Goal: Transaction & Acquisition: Purchase product/service

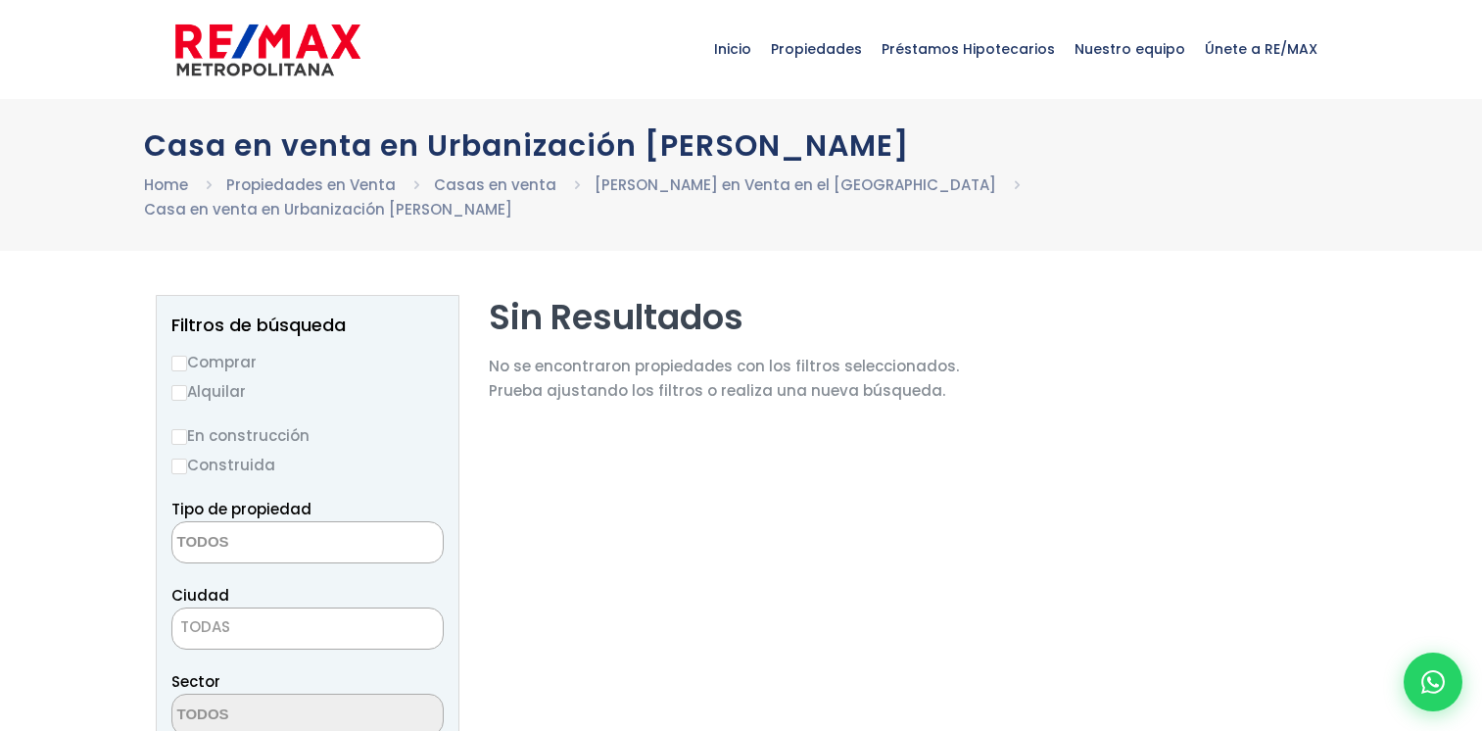
select select
click at [176, 356] on input "Comprar" at bounding box center [179, 364] width 16 height 16
radio input "true"
click at [228, 522] on textarea "Search" at bounding box center [267, 543] width 190 height 42
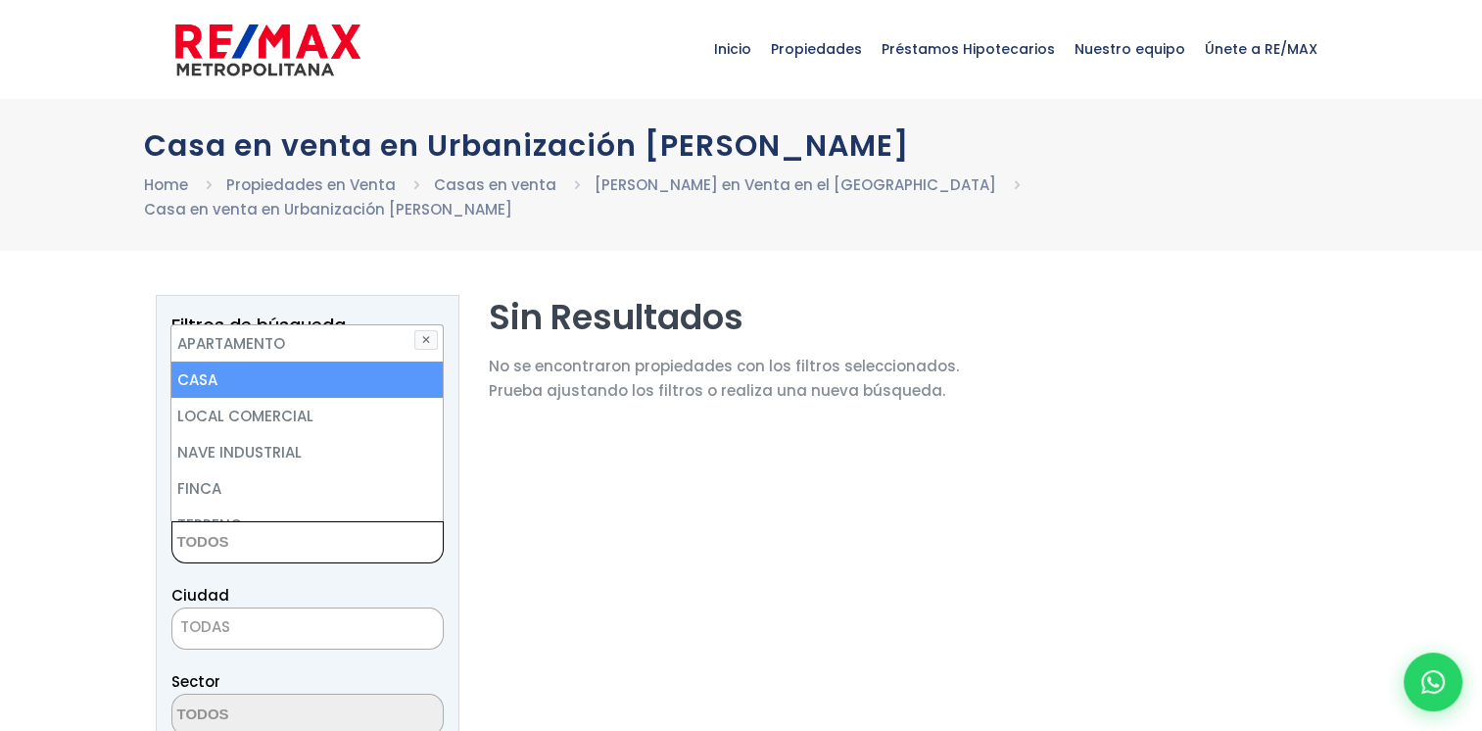
click at [245, 361] on li "CASA" at bounding box center [306, 379] width 270 height 36
select select "house"
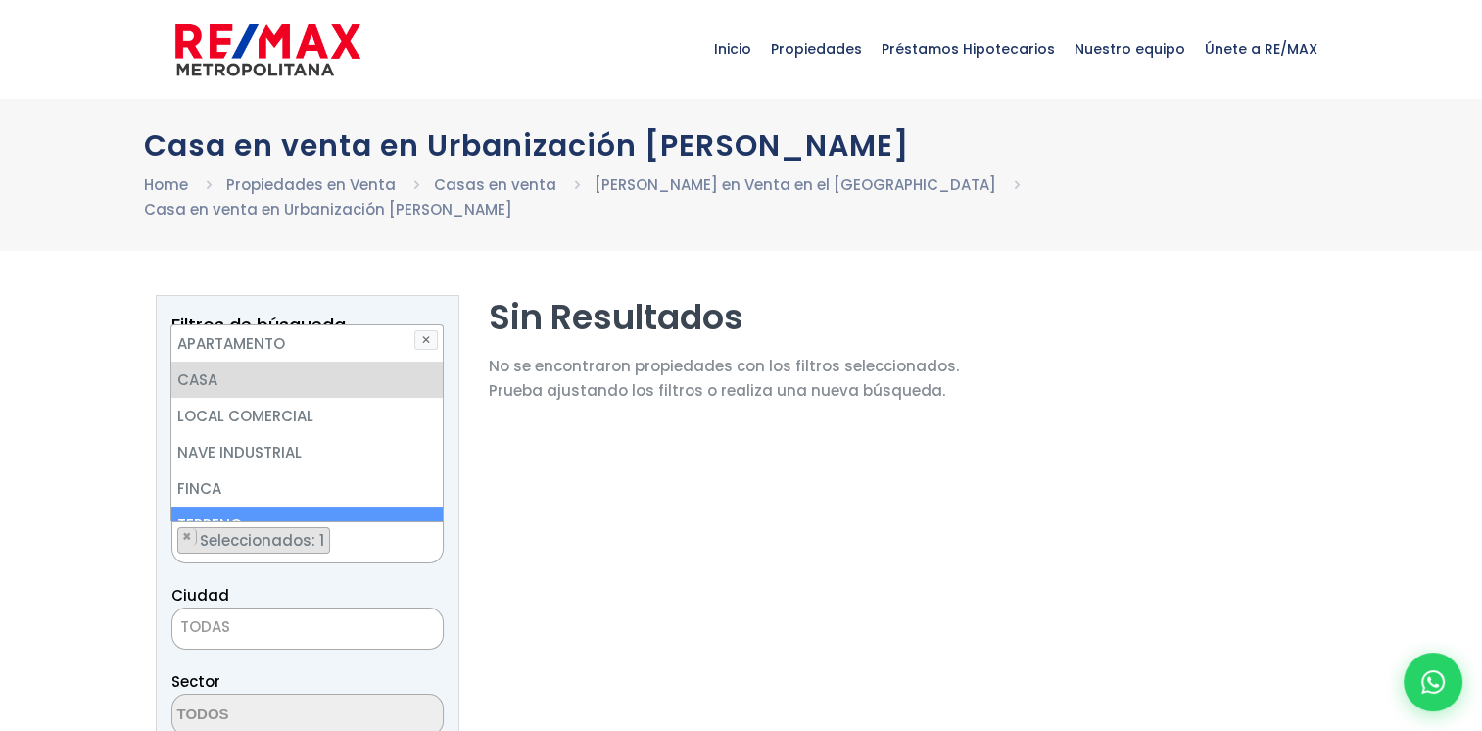
click at [325, 613] on span "TODAS" at bounding box center [307, 626] width 270 height 27
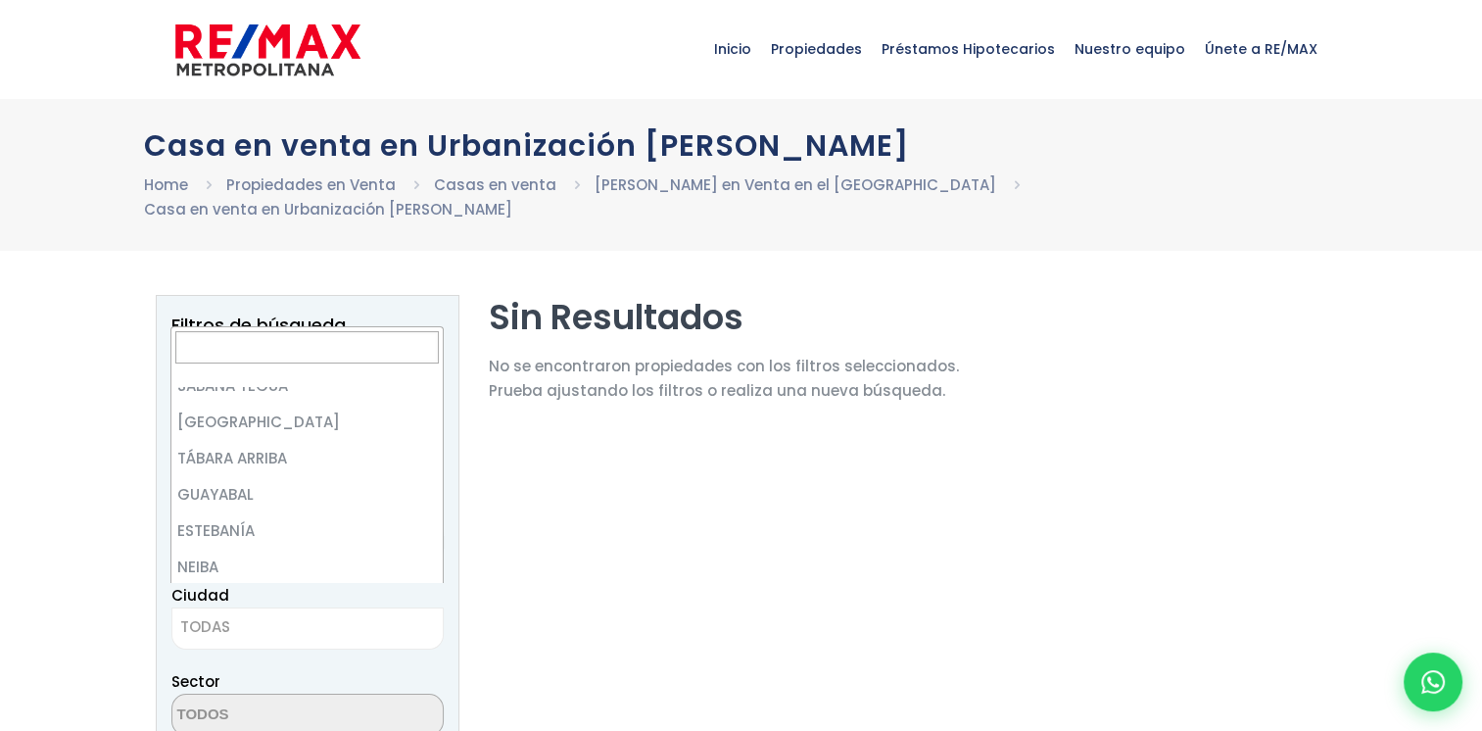
scroll to position [0, 0]
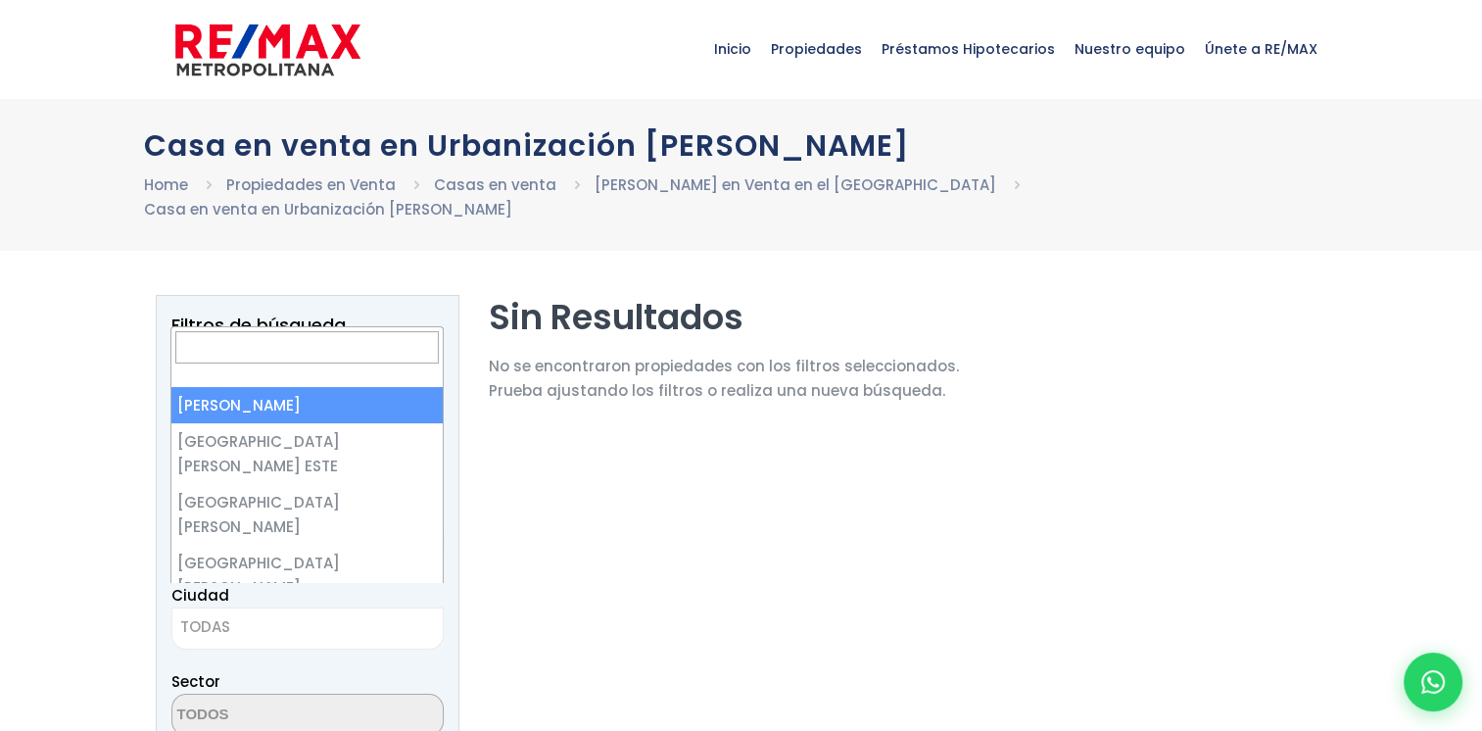
select select "1"
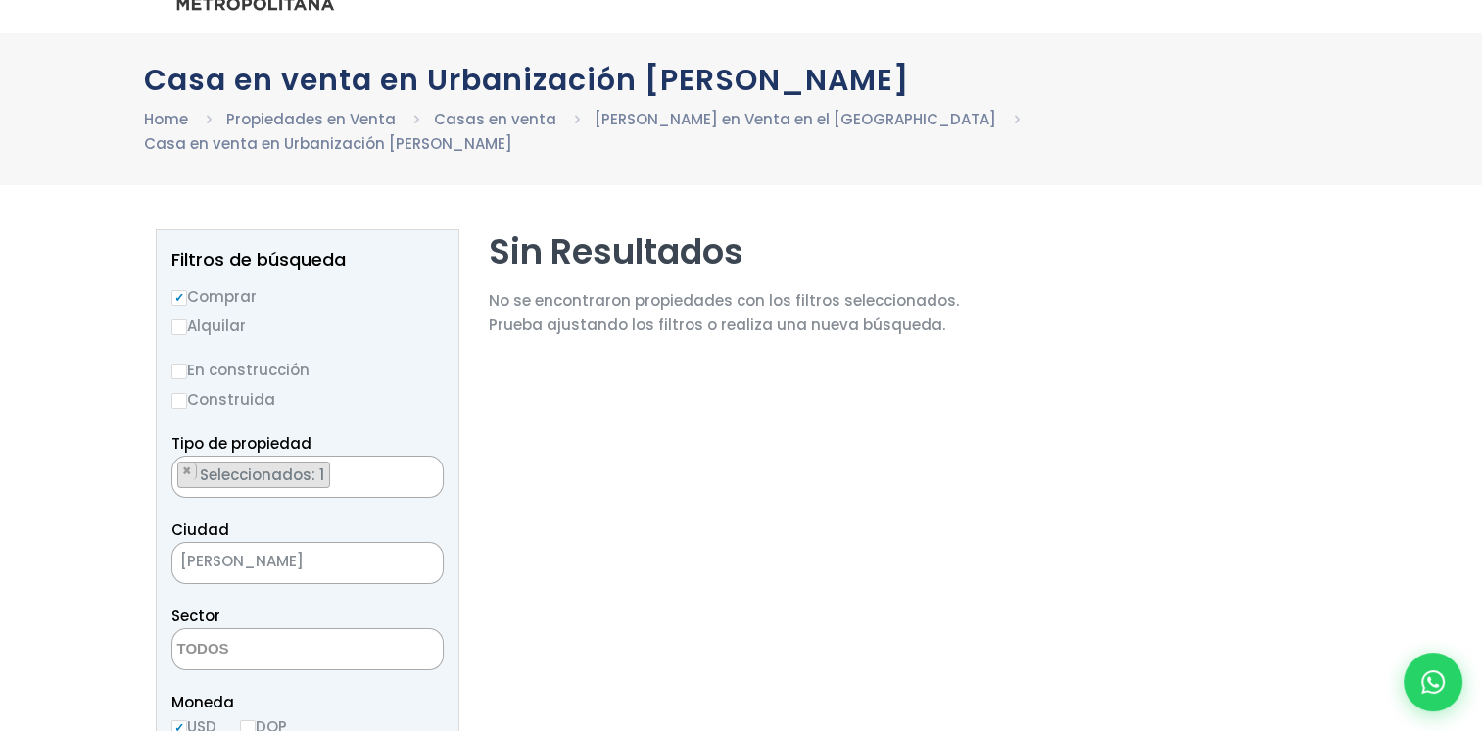
scroll to position [98, 0]
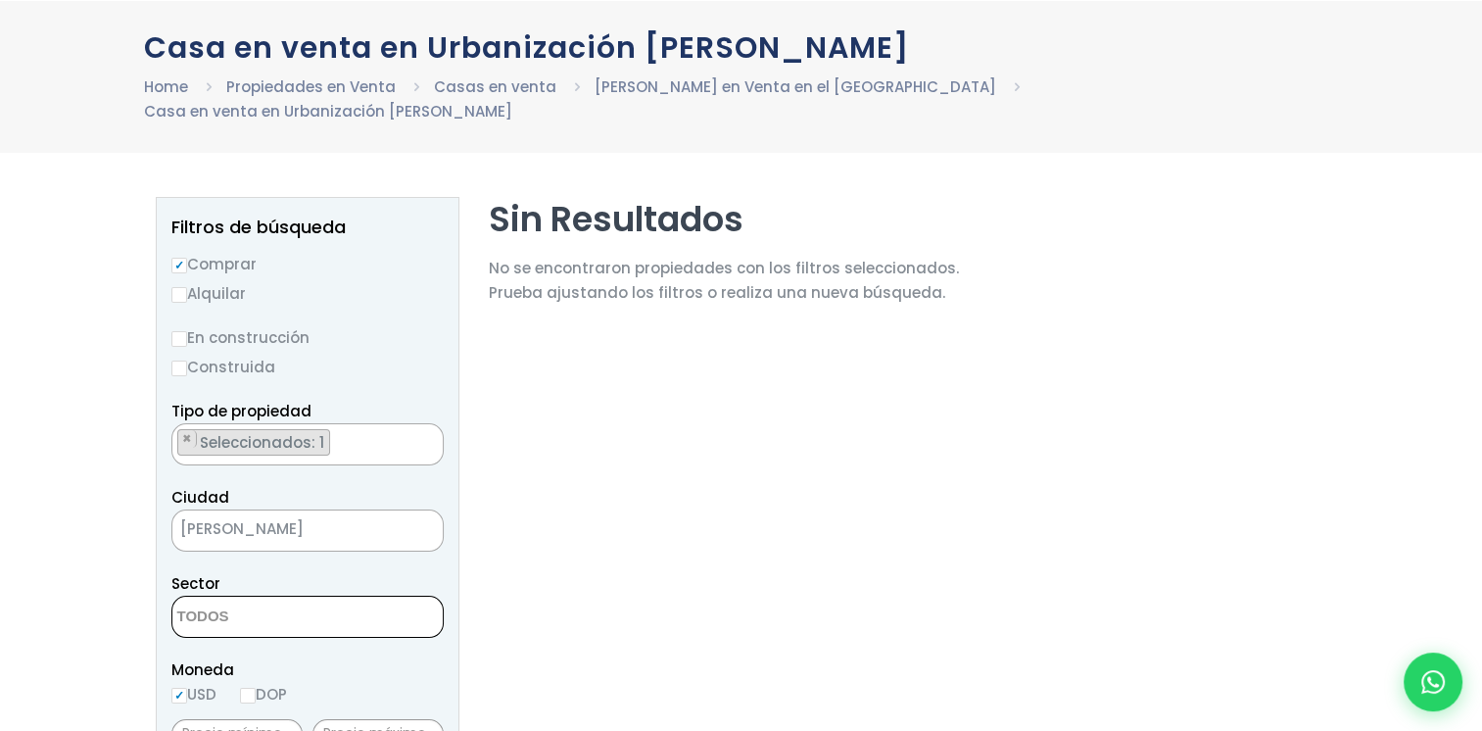
click at [282, 597] on textarea "Search" at bounding box center [267, 618] width 190 height 42
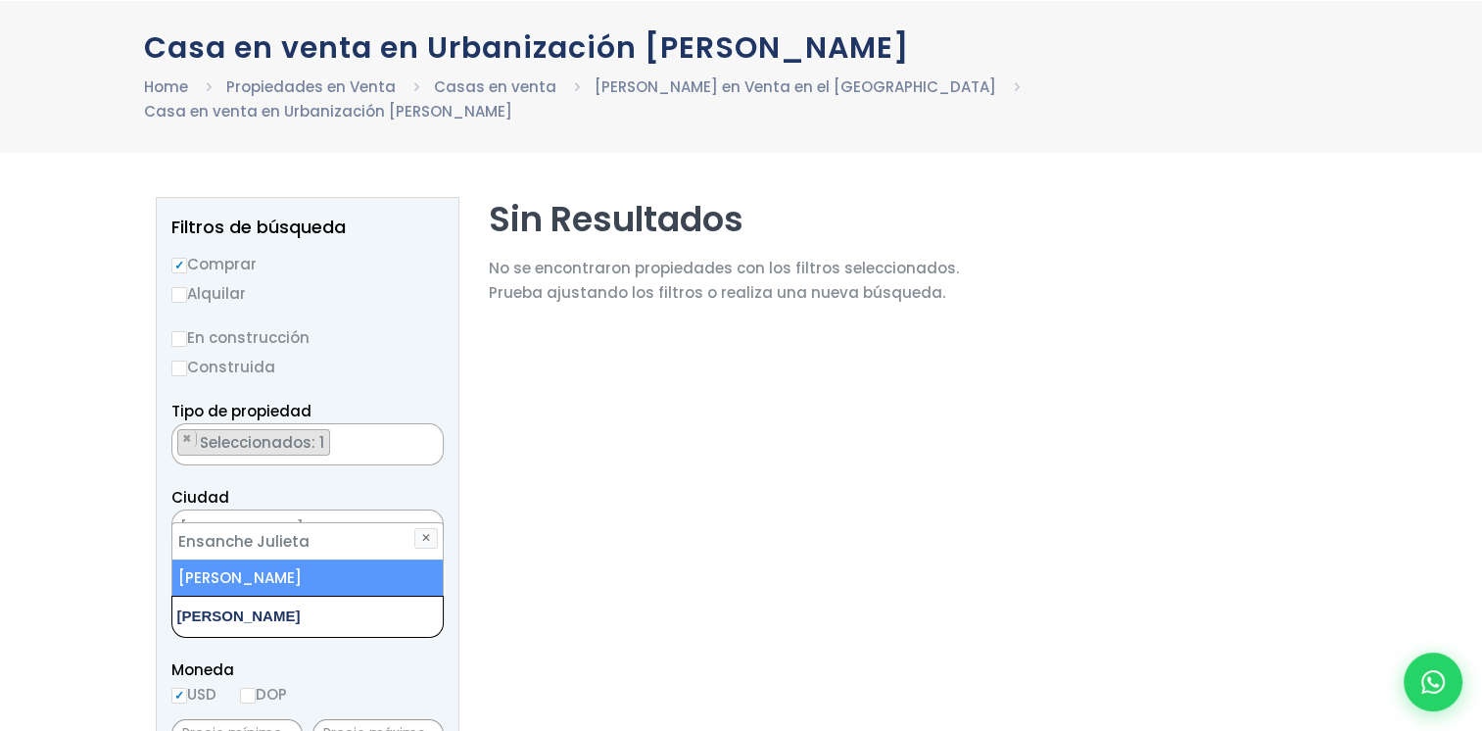
type textarea "[PERSON_NAME]"
click at [341, 559] on li "[PERSON_NAME]" at bounding box center [307, 577] width 270 height 36
select select "106"
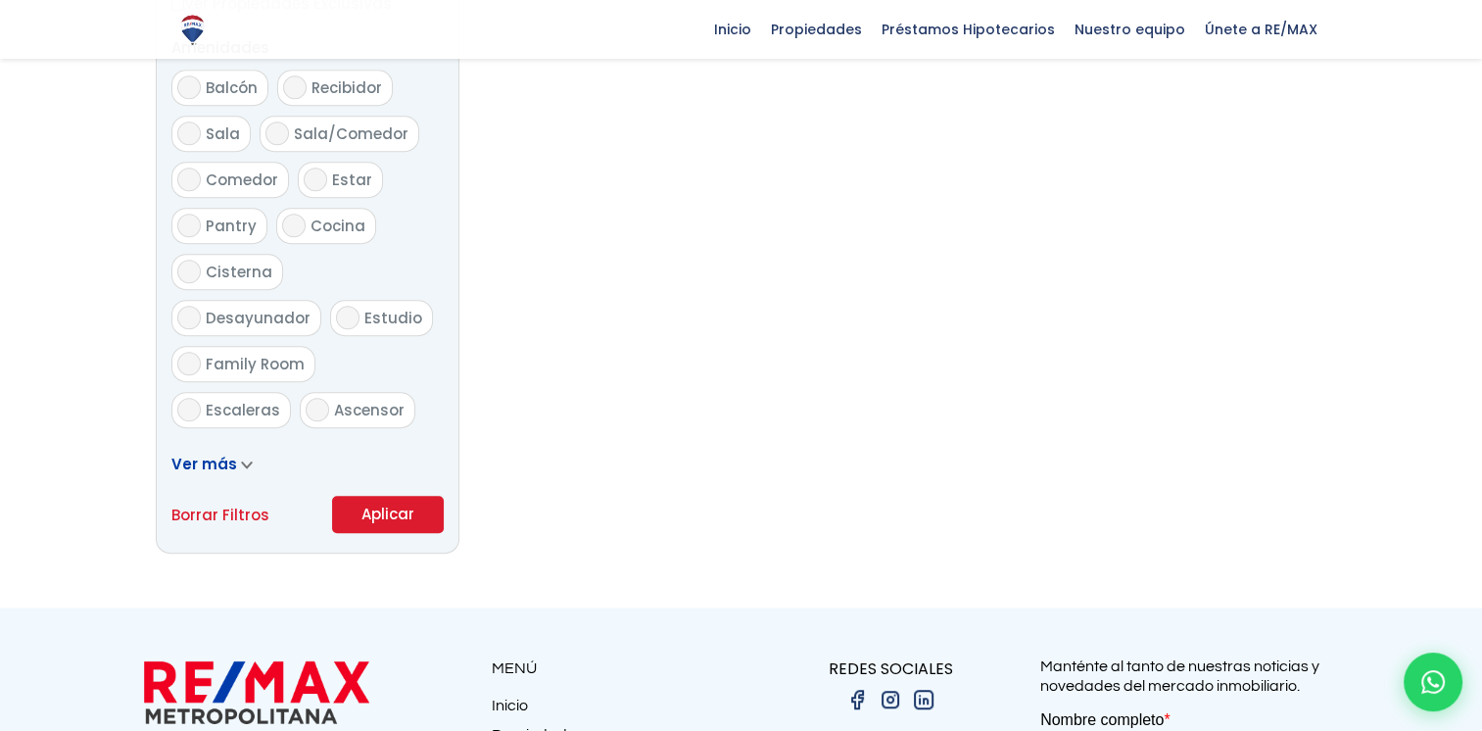
scroll to position [1077, 0]
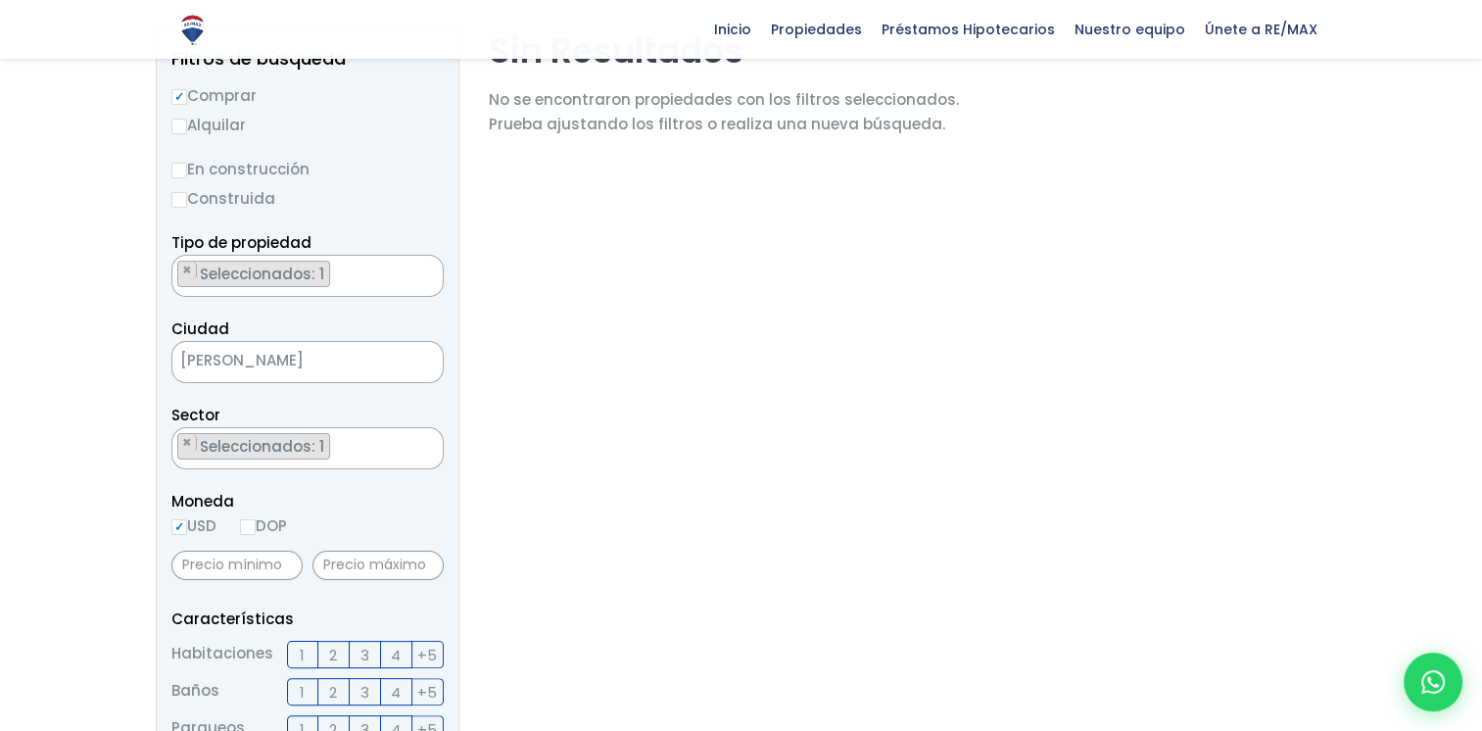
scroll to position [263, 0]
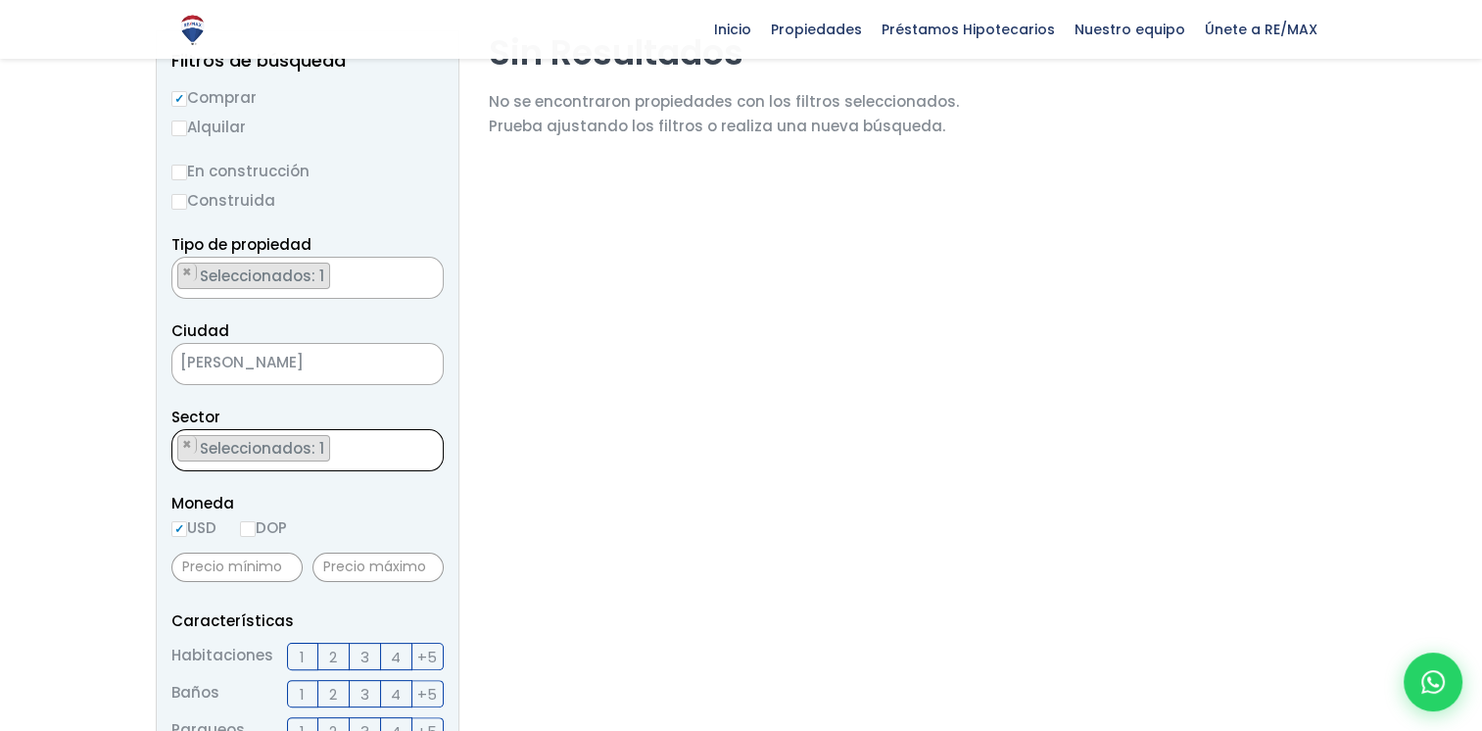
click at [357, 430] on ul "× Seleccionados: 1" at bounding box center [295, 451] width 246 height 42
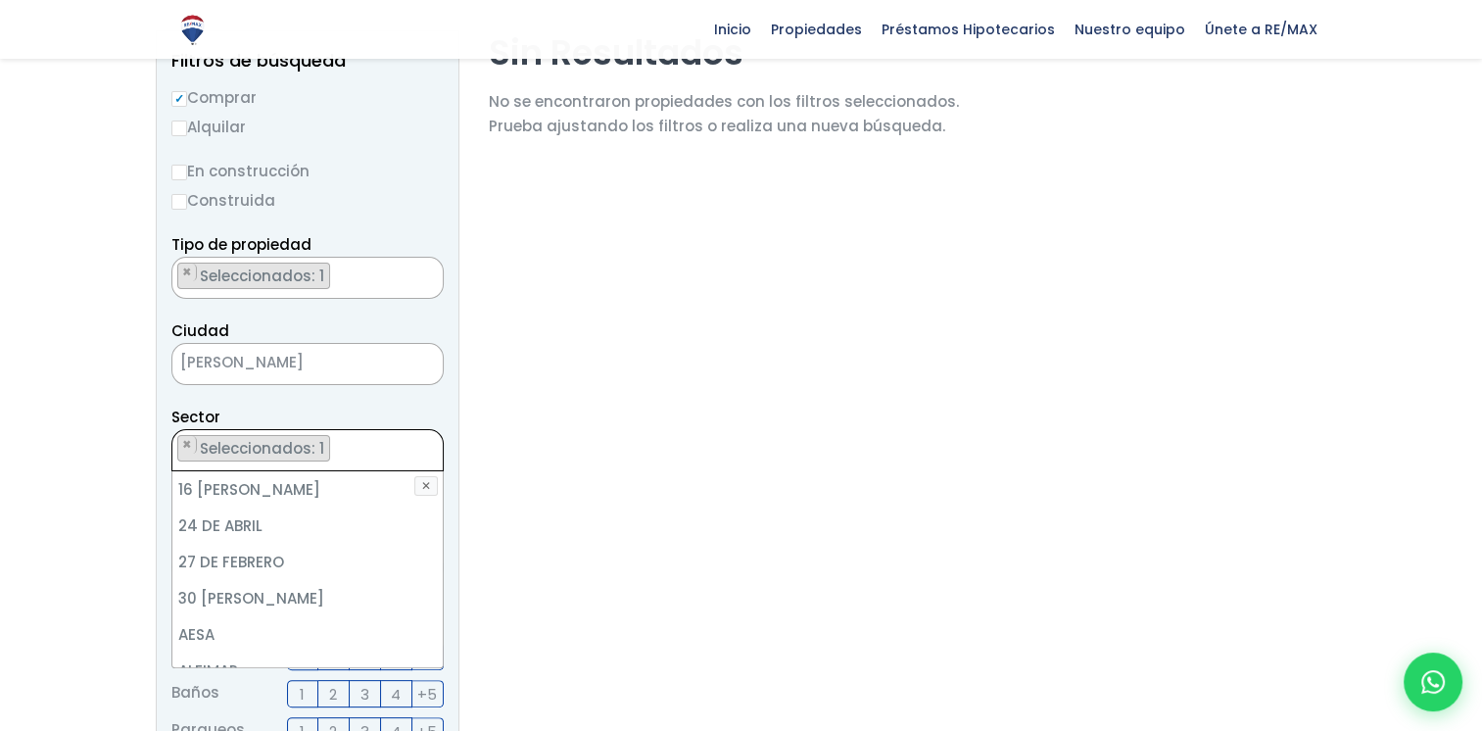
scroll to position [3685, 0]
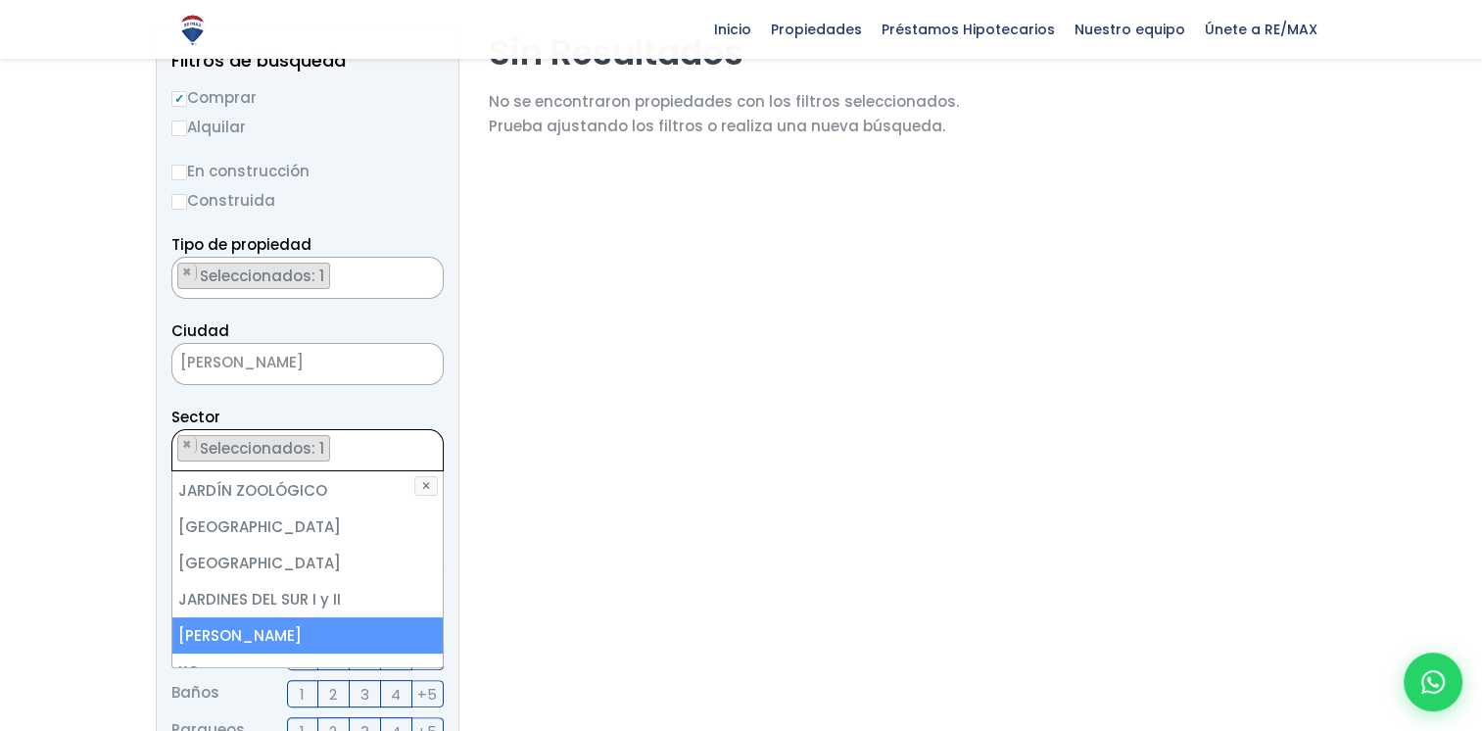
click at [357, 430] on ul "× Seleccionados: 1" at bounding box center [295, 451] width 246 height 42
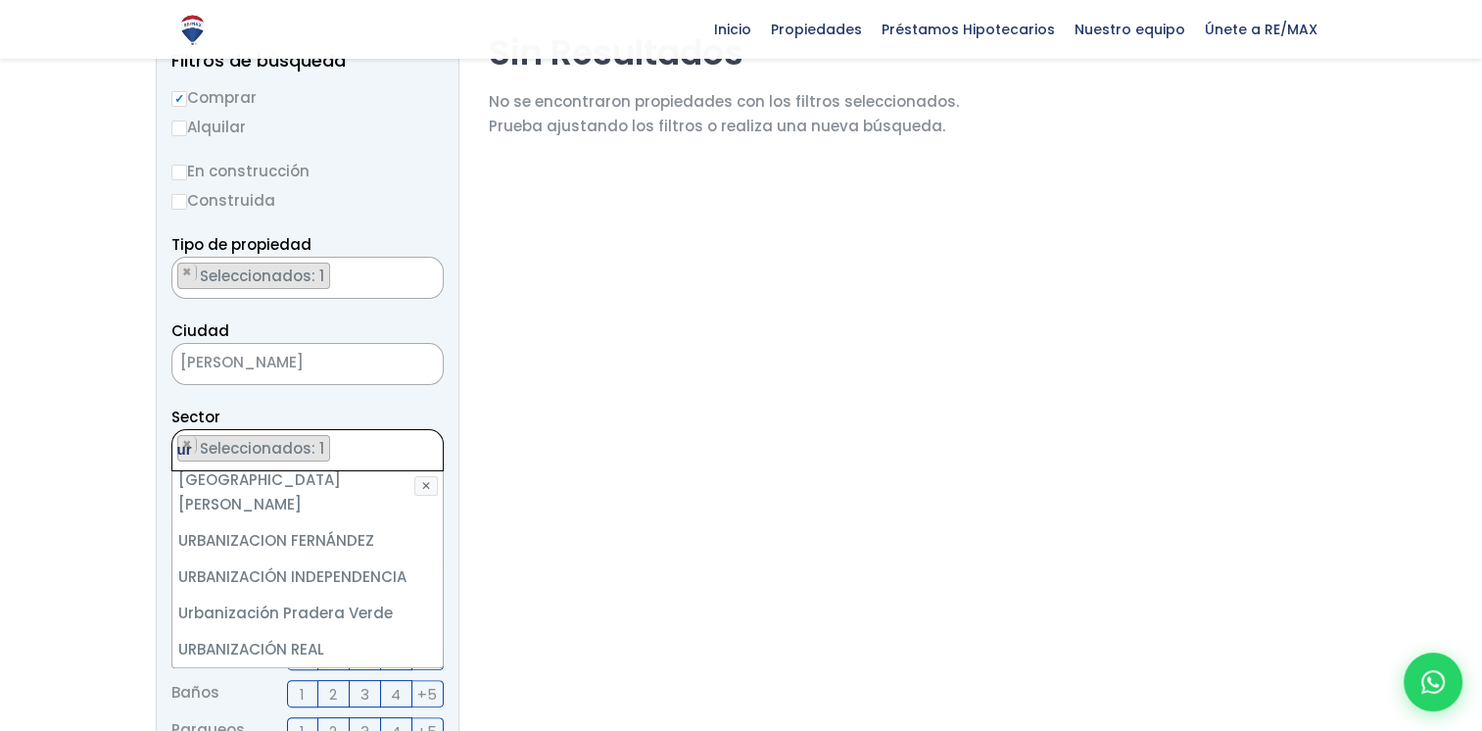
scroll to position [0, 0]
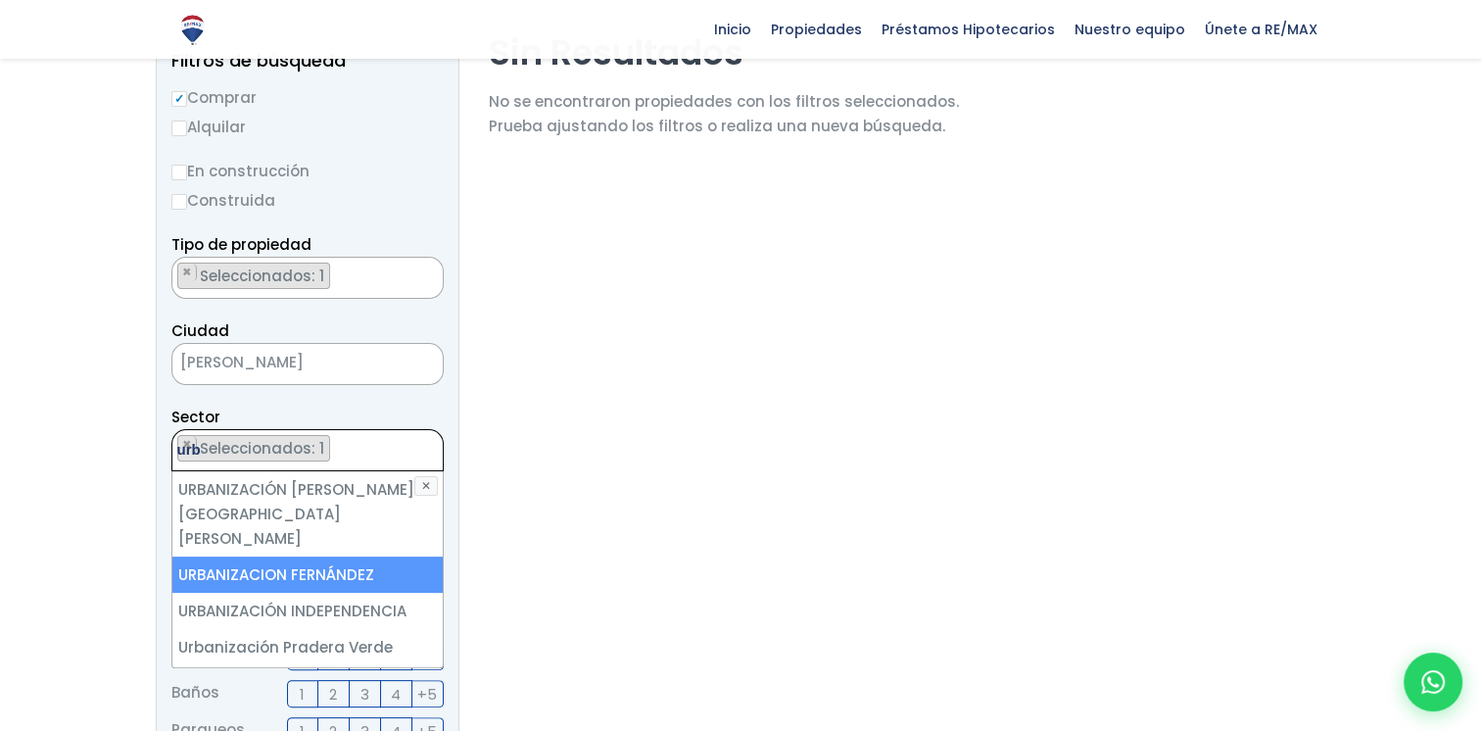
type textarea "urb"
click at [333, 556] on li "URBANIZACION FERNÁNDEZ" at bounding box center [307, 574] width 270 height 36
